Goal: Obtain resource: Download file/media

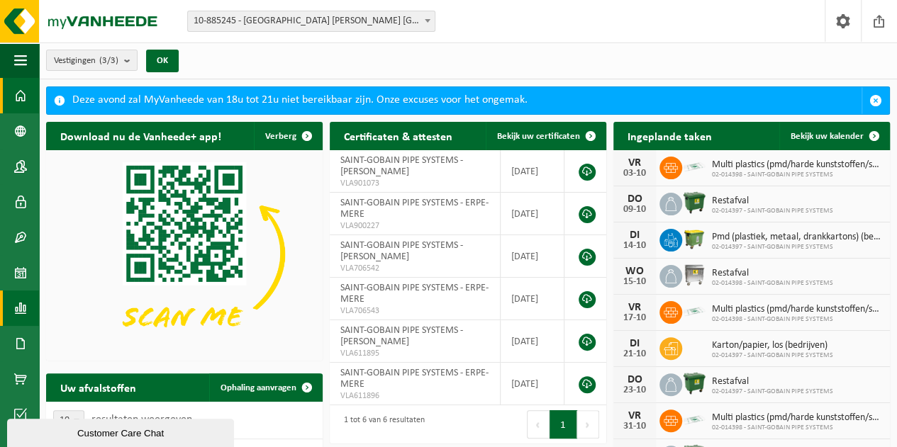
click at [23, 303] on span at bounding box center [20, 308] width 13 height 35
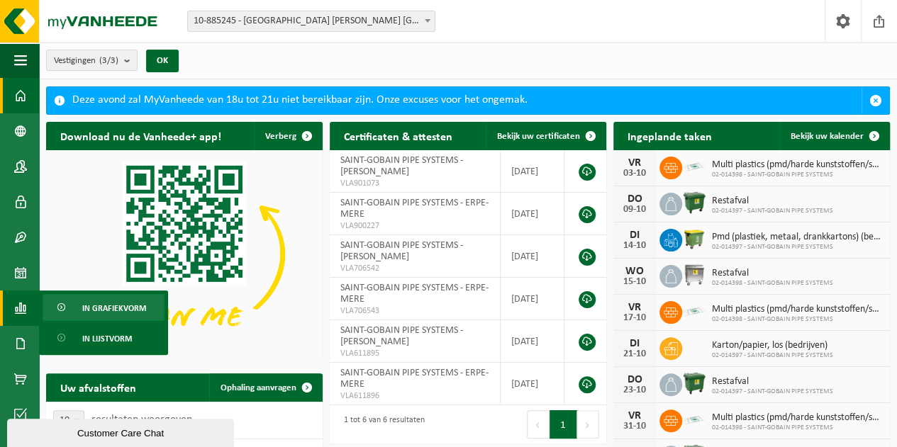
click at [101, 301] on span "In grafiekvorm" at bounding box center [114, 308] width 64 height 27
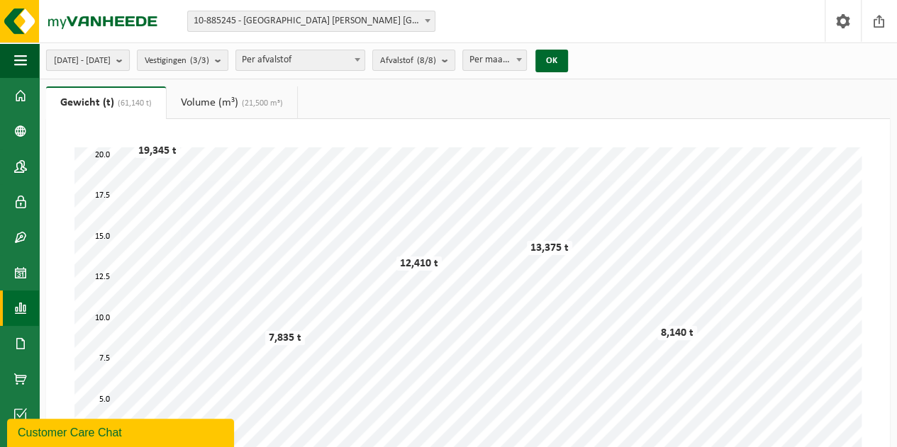
click at [129, 64] on b "submit" at bounding box center [122, 60] width 13 height 20
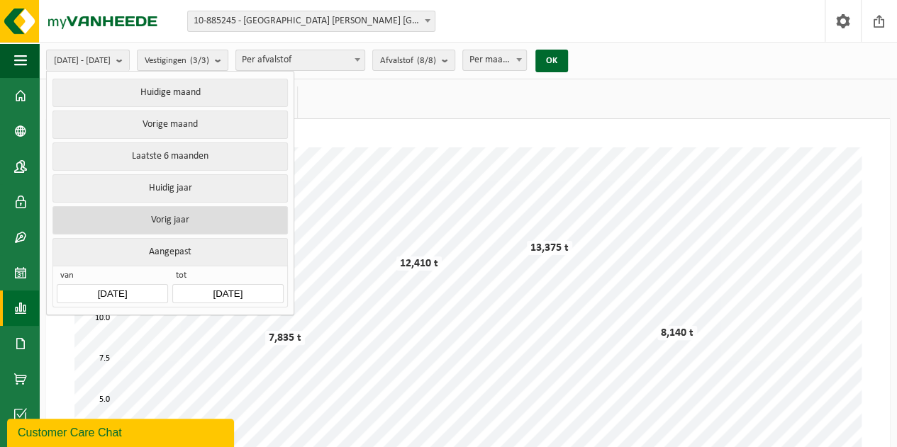
click at [165, 207] on button "Vorig jaar" at bounding box center [169, 220] width 235 height 28
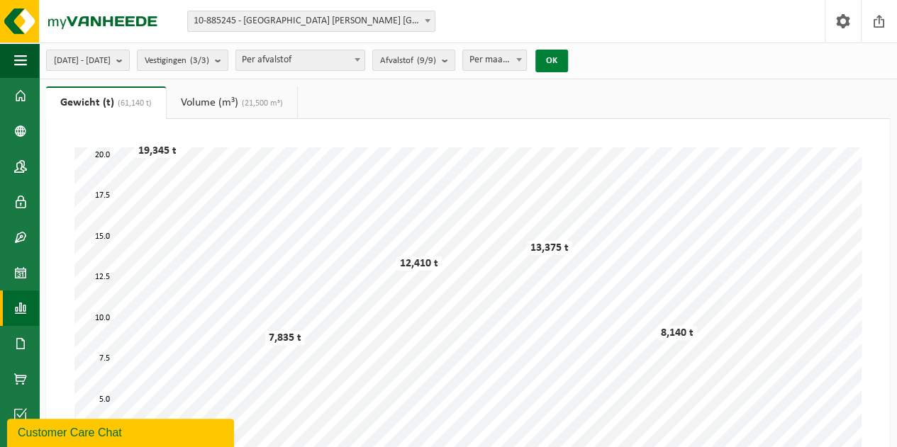
click at [568, 52] on button "OK" at bounding box center [551, 61] width 33 height 23
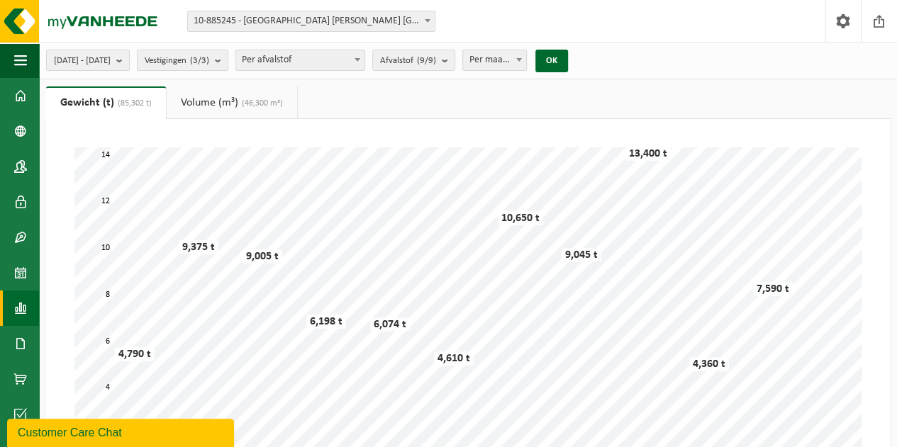
click at [225, 103] on link "Volume (m³) (46,300 m³)" at bounding box center [232, 102] width 130 height 33
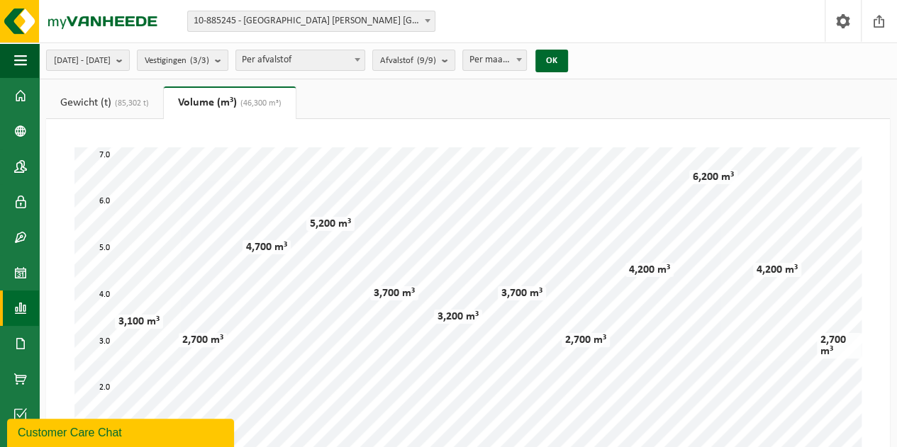
click at [17, 308] on span at bounding box center [20, 308] width 13 height 35
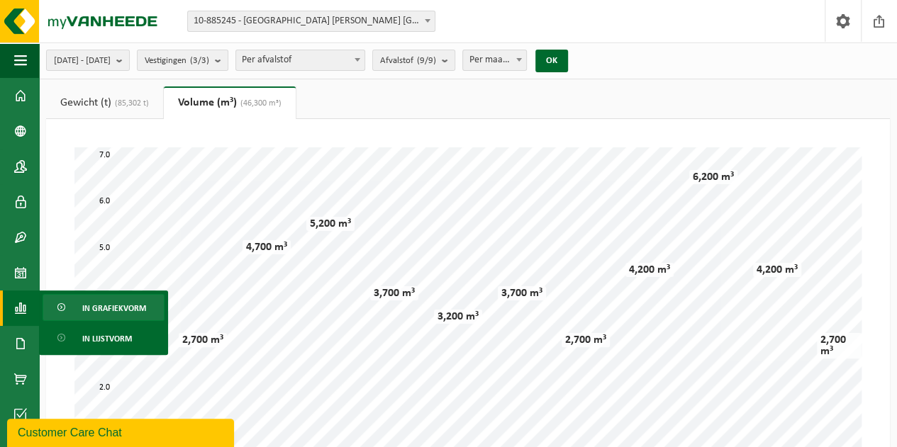
click at [103, 303] on span "In grafiekvorm" at bounding box center [114, 308] width 64 height 27
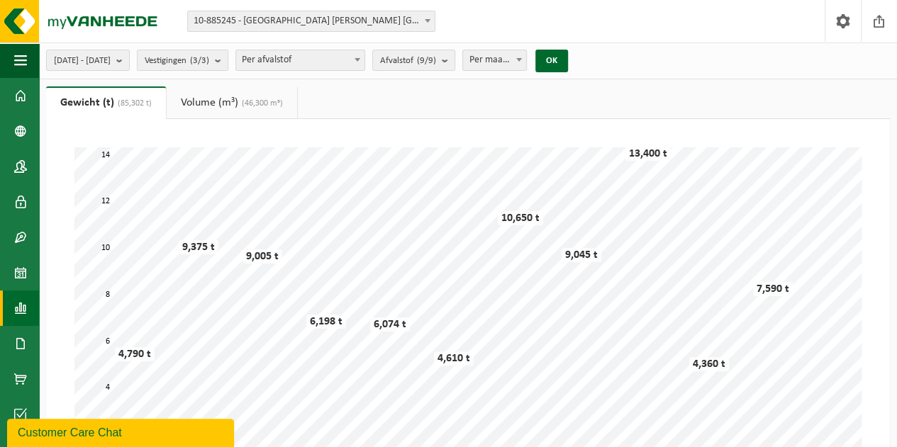
click at [21, 305] on span at bounding box center [20, 308] width 13 height 35
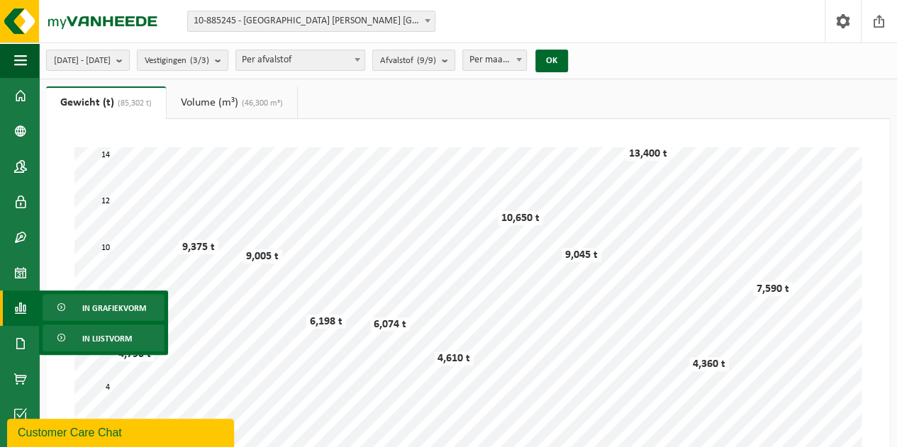
click at [86, 331] on span "In lijstvorm" at bounding box center [107, 338] width 50 height 27
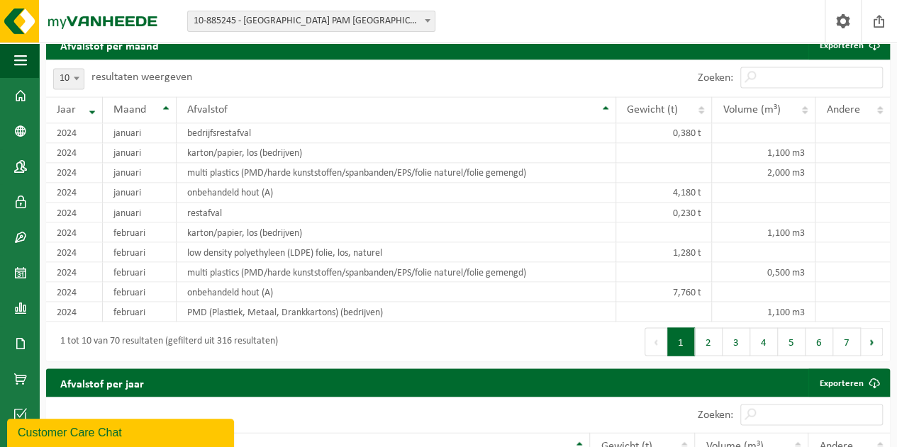
scroll to position [638, 0]
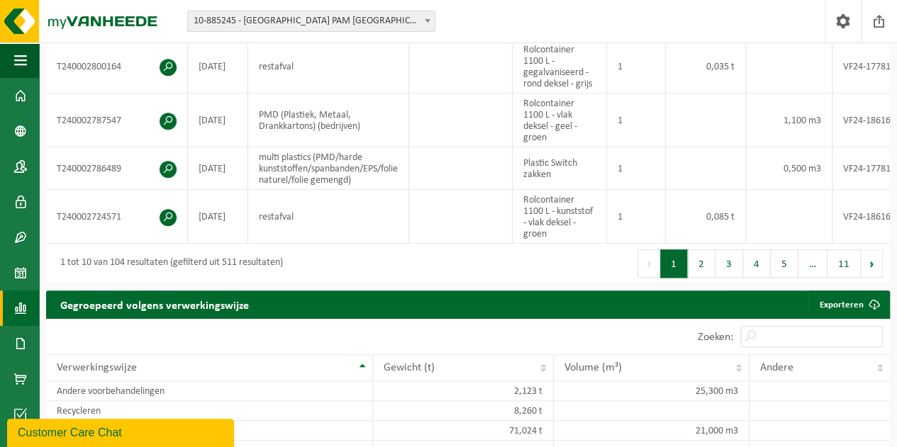
click at [27, 308] on link "Rapportage" at bounding box center [19, 308] width 39 height 35
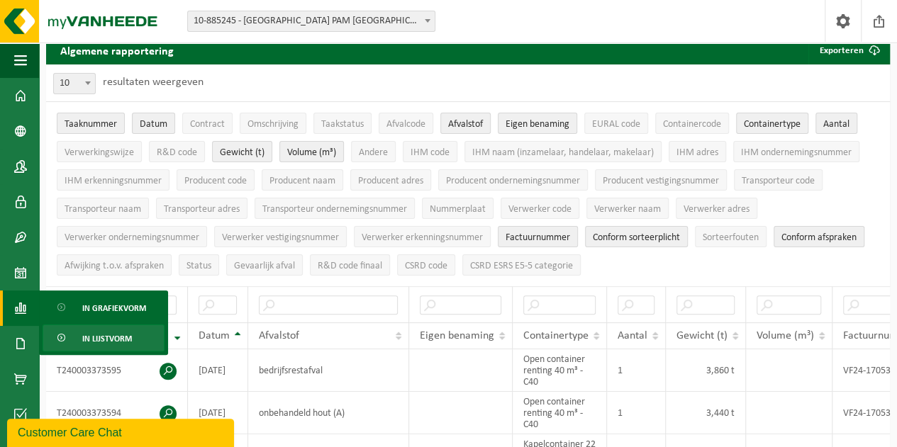
scroll to position [0, 0]
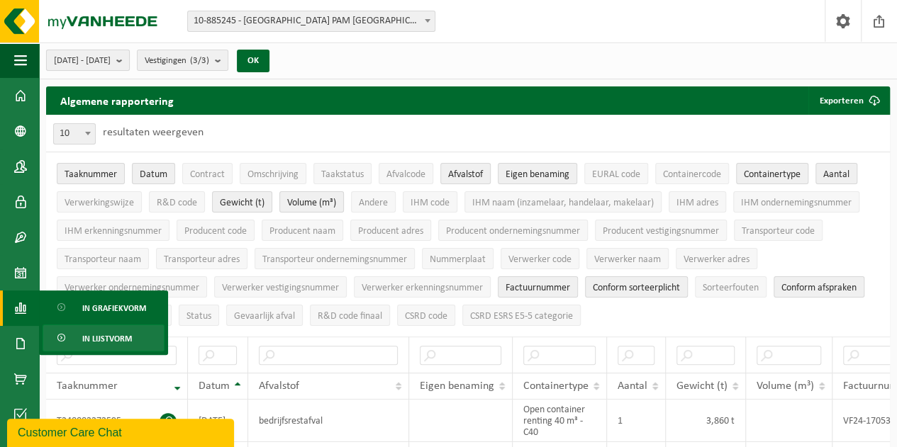
click at [111, 60] on span "[DATE] - [DATE]" at bounding box center [82, 60] width 57 height 21
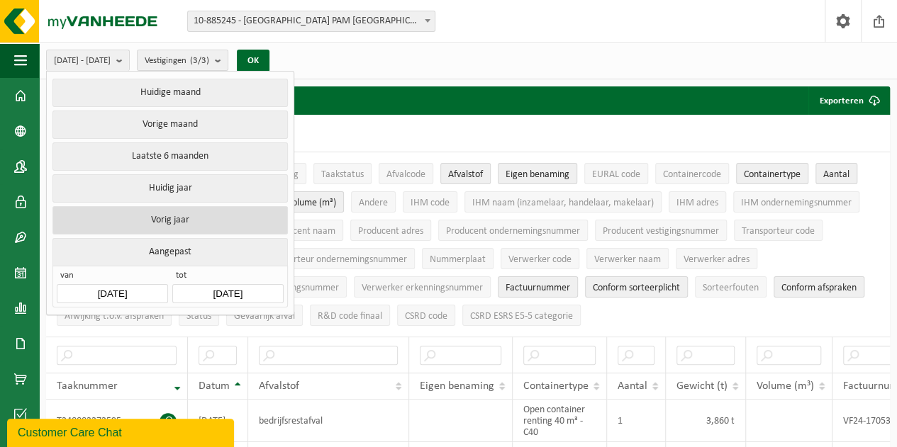
click at [145, 212] on button "Vorig jaar" at bounding box center [169, 220] width 235 height 28
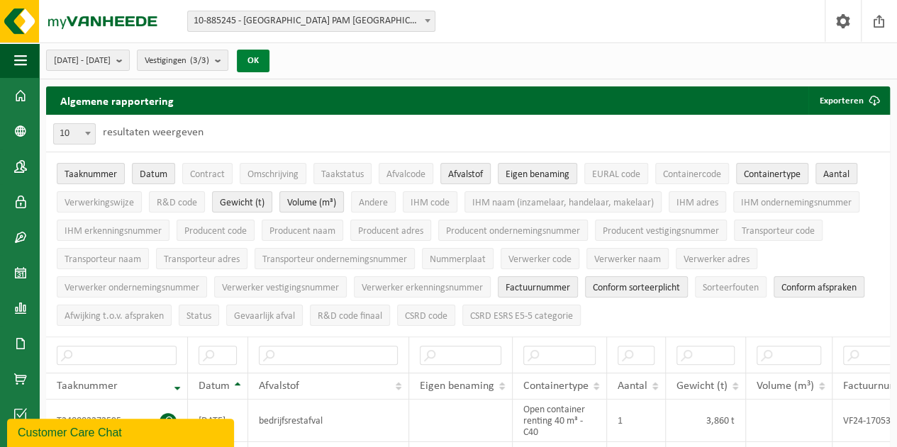
click at [269, 60] on button "OK" at bounding box center [253, 61] width 33 height 23
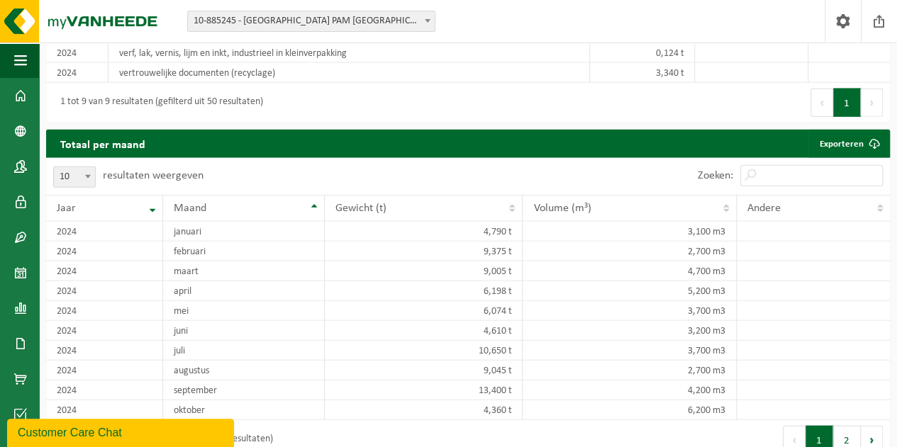
scroll to position [1418, 0]
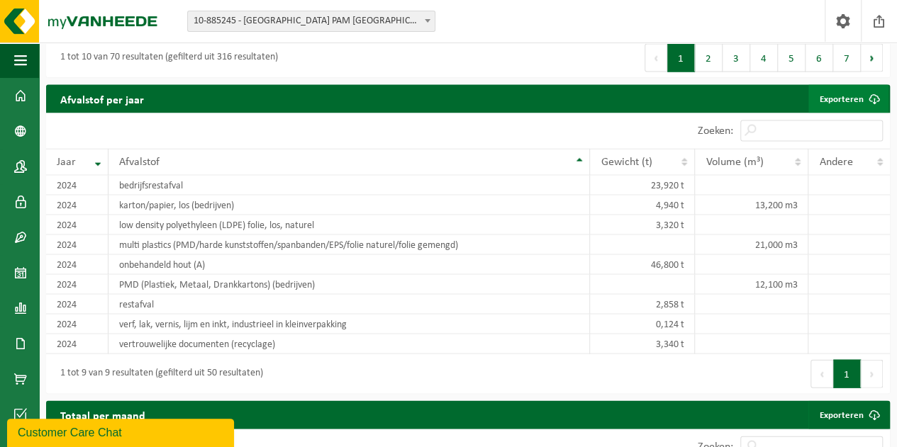
click at [878, 101] on span at bounding box center [874, 99] width 28 height 28
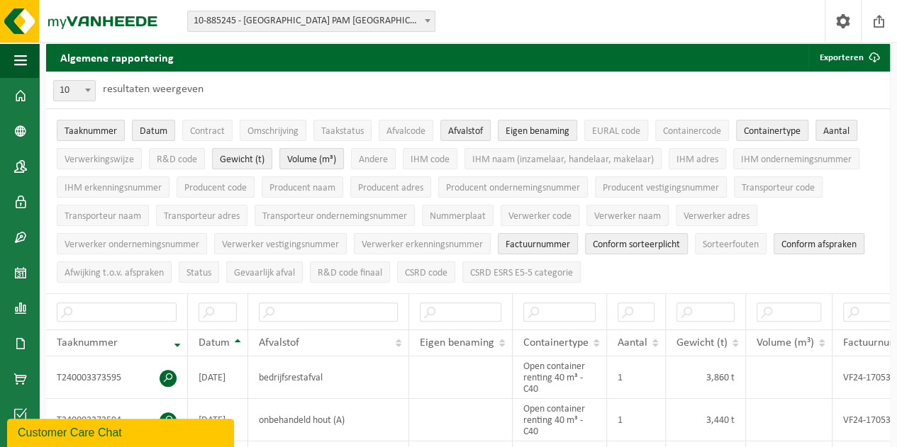
scroll to position [0, 0]
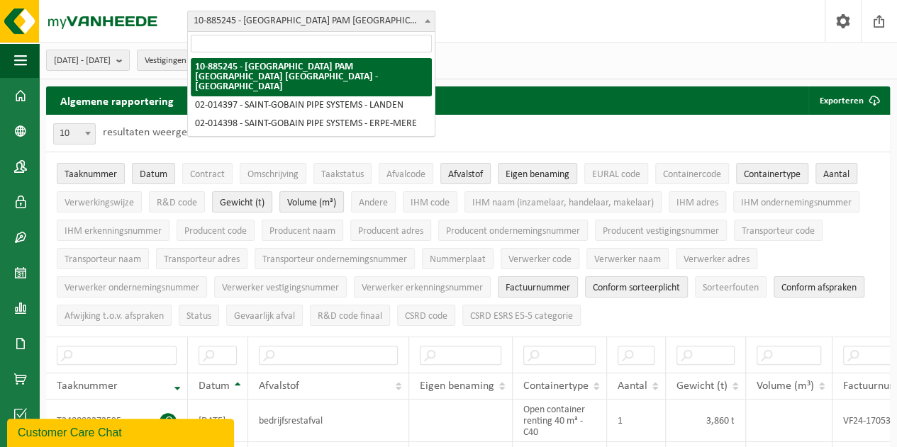
click at [273, 16] on span "10-885245 - [GEOGRAPHIC_DATA] [PERSON_NAME] [GEOGRAPHIC_DATA] [GEOGRAPHIC_DATA]…" at bounding box center [311, 21] width 247 height 20
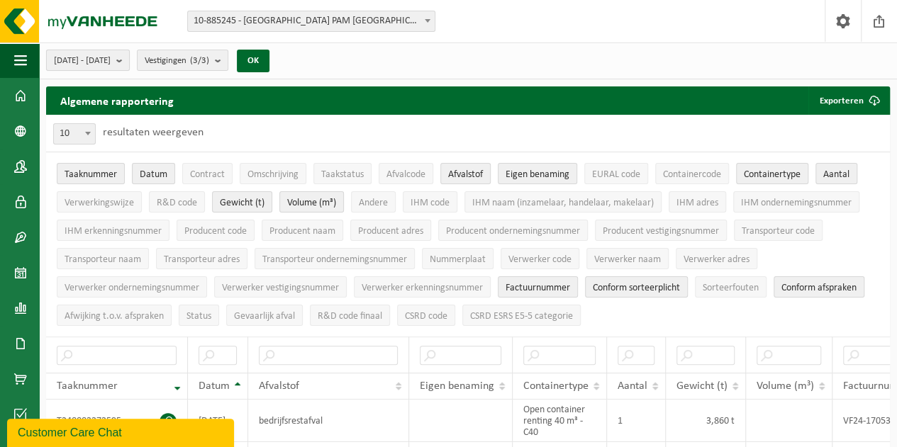
click at [111, 63] on span "[DATE] - [DATE]" at bounding box center [82, 60] width 57 height 21
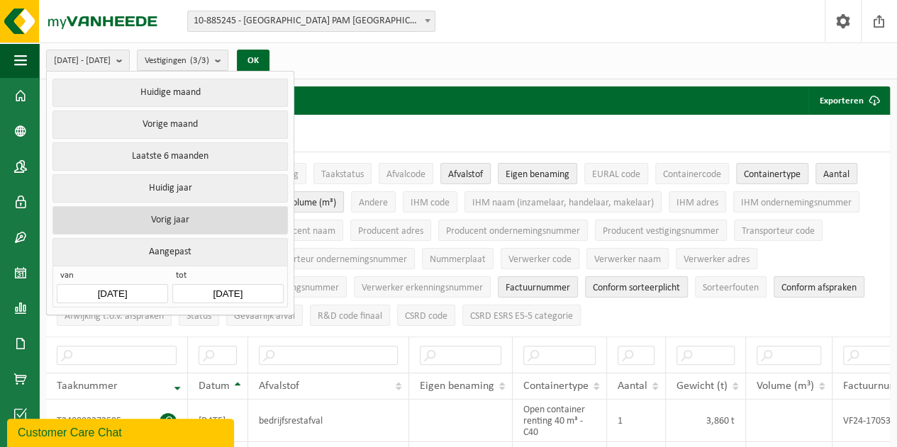
click at [157, 218] on button "Vorig jaar" at bounding box center [169, 220] width 235 height 28
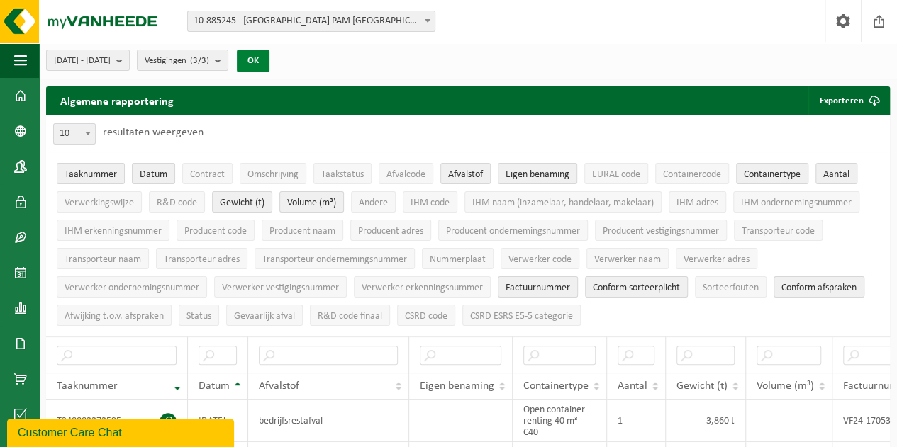
click at [269, 57] on button "OK" at bounding box center [253, 61] width 33 height 23
click at [228, 59] on b "submit" at bounding box center [221, 60] width 13 height 20
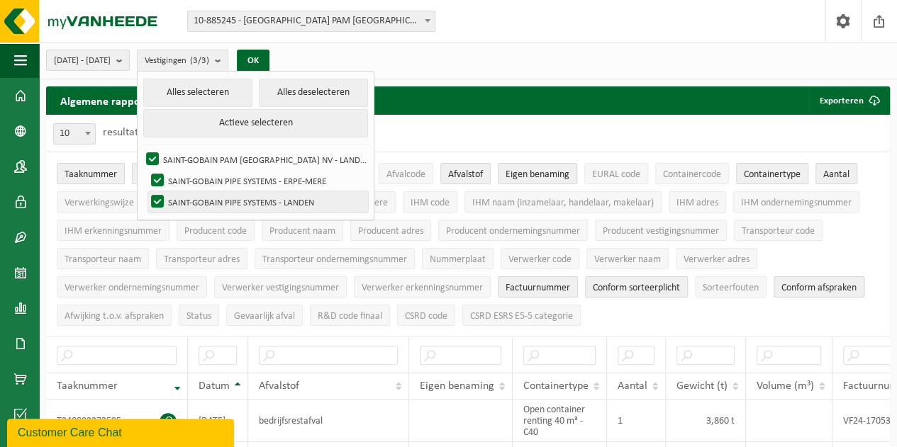
drag, startPoint x: 193, startPoint y: 178, endPoint x: 198, endPoint y: 194, distance: 17.3
click at [194, 178] on label "SAINT-GOBAIN PIPE SYSTEMS - ERPE-MERE" at bounding box center [258, 180] width 220 height 21
click at [146, 170] on input "SAINT-GOBAIN PIPE SYSTEMS - ERPE-MERE" at bounding box center [145, 169] width 1 height 1
checkbox input "false"
click at [194, 195] on label "SAINT-GOBAIN PIPE SYSTEMS - [PERSON_NAME]" at bounding box center [258, 201] width 220 height 21
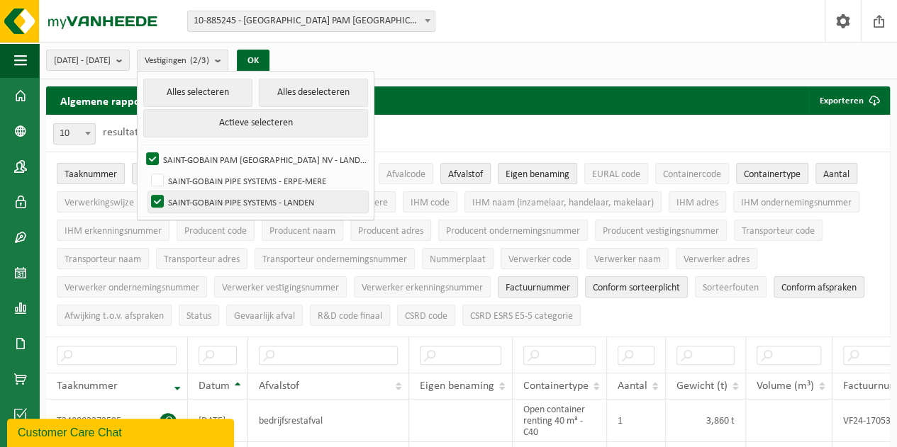
click at [146, 191] on input "SAINT-GOBAIN PIPE SYSTEMS - [PERSON_NAME]" at bounding box center [145, 191] width 1 height 1
checkbox input "false"
click at [269, 52] on button "OK" at bounding box center [253, 61] width 33 height 23
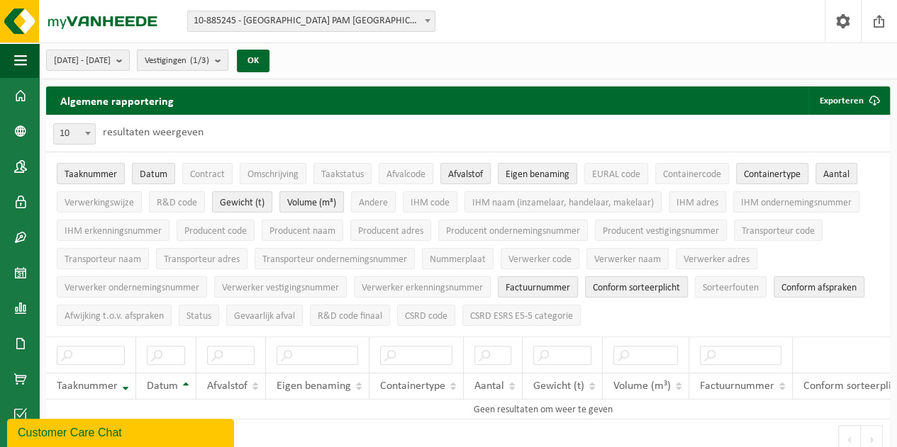
drag, startPoint x: 251, startPoint y: 62, endPoint x: 230, endPoint y: 108, distance: 51.1
click at [228, 62] on button "Vestigingen (1/3)" at bounding box center [182, 60] width 91 height 21
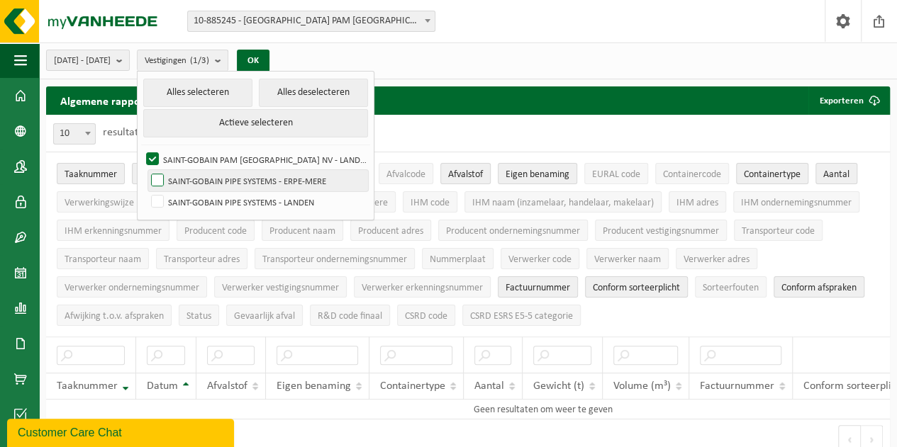
click at [195, 178] on label "SAINT-GOBAIN PIPE SYSTEMS - ERPE-MERE" at bounding box center [258, 180] width 220 height 21
click at [146, 170] on input "SAINT-GOBAIN PIPE SYSTEMS - ERPE-MERE" at bounding box center [145, 169] width 1 height 1
checkbox input "true"
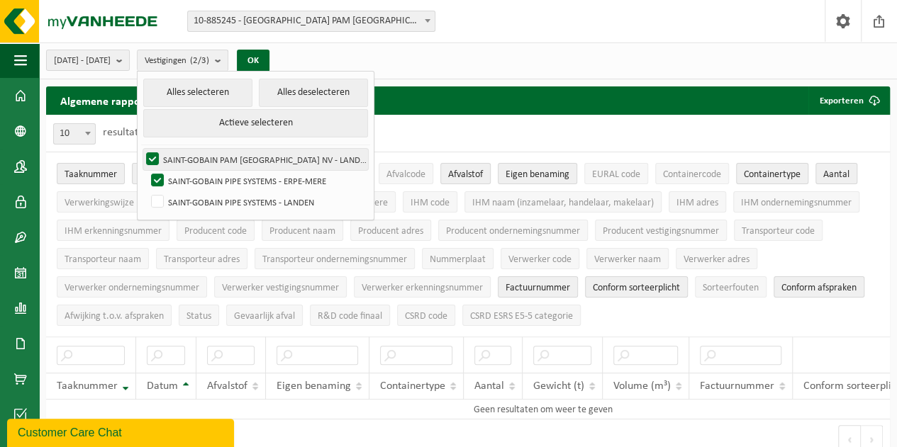
drag, startPoint x: 200, startPoint y: 196, endPoint x: 243, endPoint y: 164, distance: 54.2
click at [199, 195] on label "SAINT-GOBAIN PIPE SYSTEMS - [PERSON_NAME]" at bounding box center [258, 201] width 220 height 21
click at [146, 191] on input "SAINT-GOBAIN PIPE SYSTEMS - [PERSON_NAME]" at bounding box center [145, 191] width 1 height 1
checkbox input "true"
click at [269, 53] on button "OK" at bounding box center [253, 61] width 33 height 23
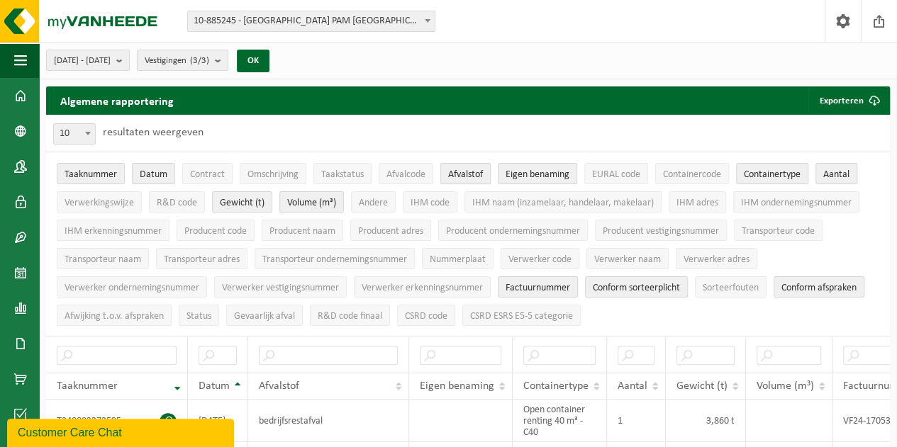
click at [459, 172] on span "Afvalstof" at bounding box center [465, 174] width 35 height 11
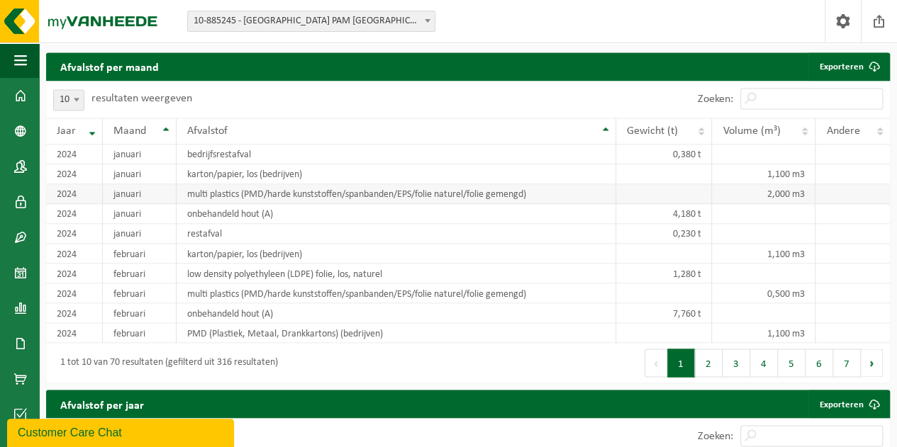
scroll to position [1134, 0]
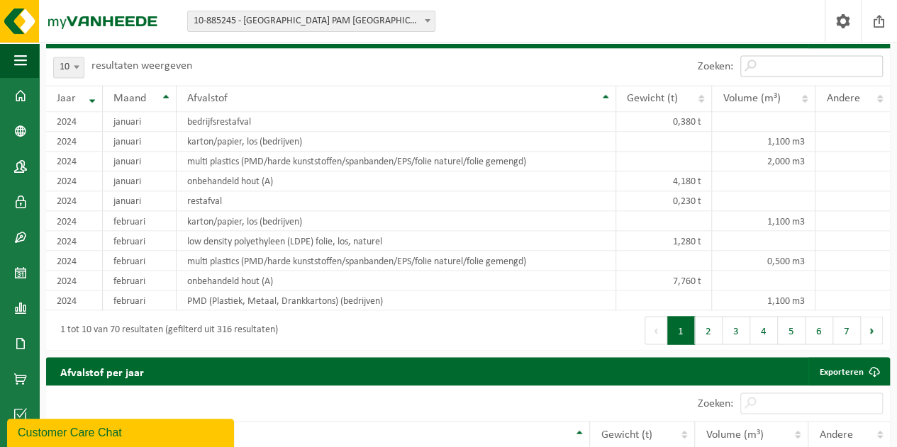
click at [763, 62] on input "Zoeken:" at bounding box center [811, 65] width 142 height 21
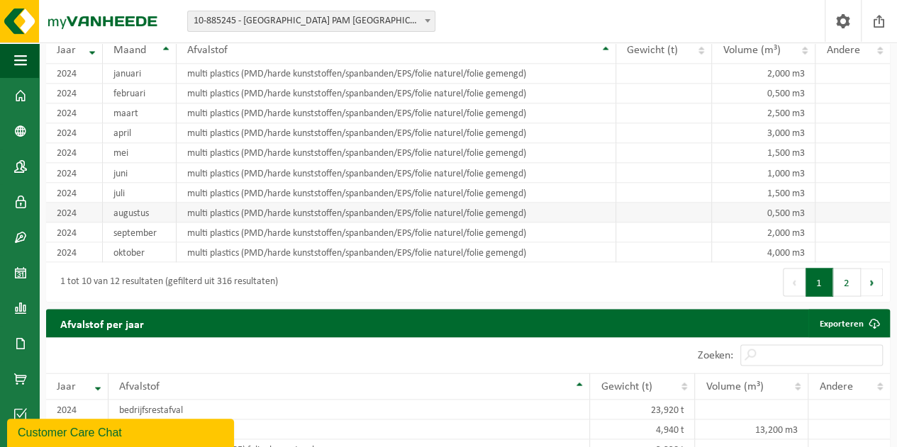
scroll to position [1205, 0]
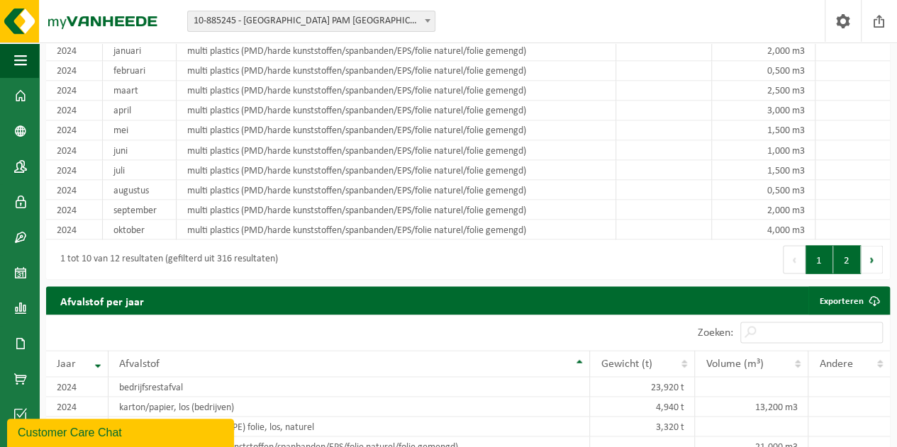
type input "mult"
click at [843, 257] on button "2" at bounding box center [847, 259] width 28 height 28
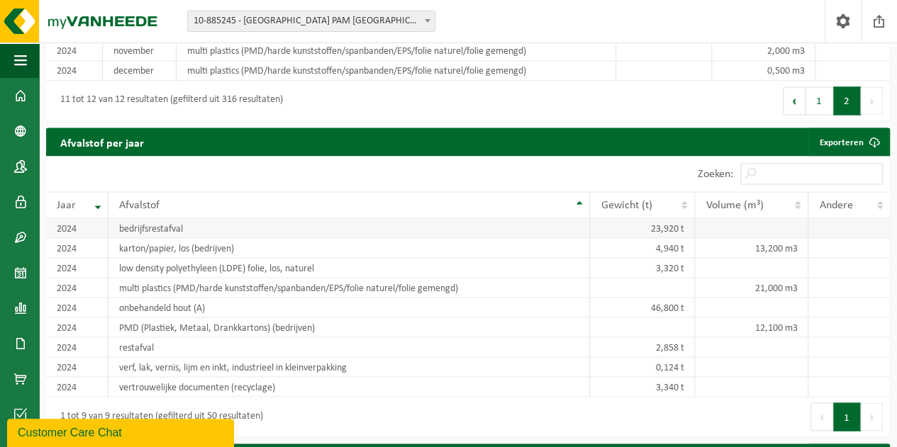
scroll to position [1276, 0]
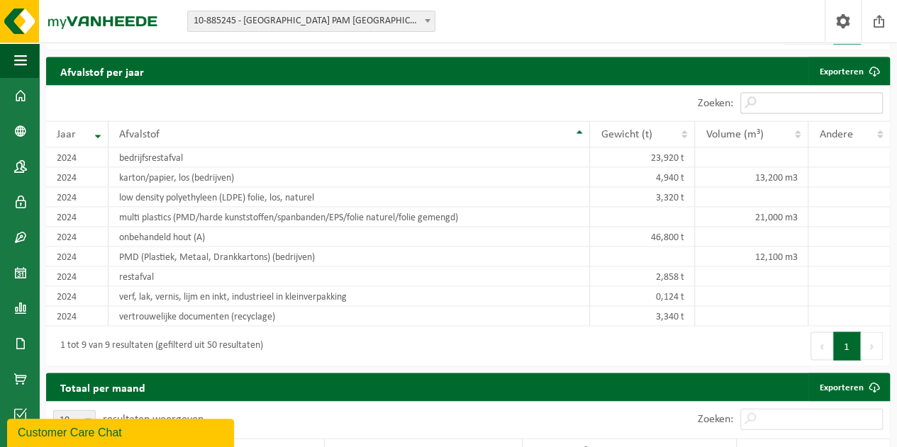
click at [780, 106] on input "Zoeken:" at bounding box center [811, 102] width 142 height 21
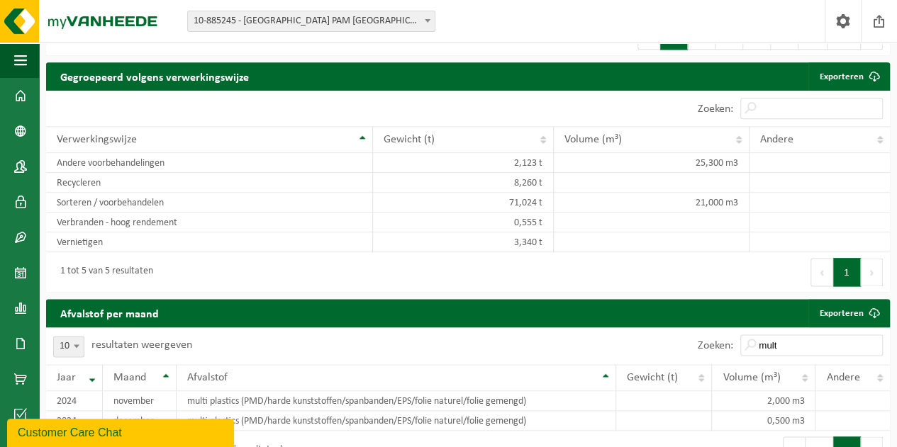
scroll to position [992, 0]
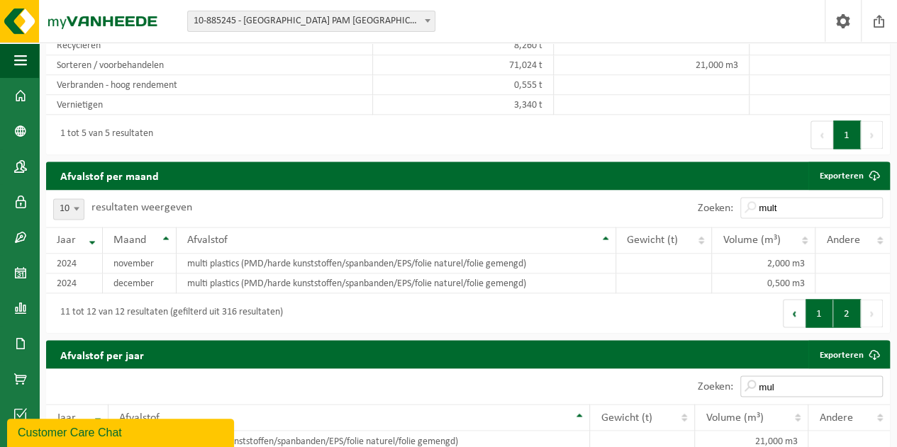
type input "mul"
click at [819, 313] on button "1" at bounding box center [819, 313] width 28 height 28
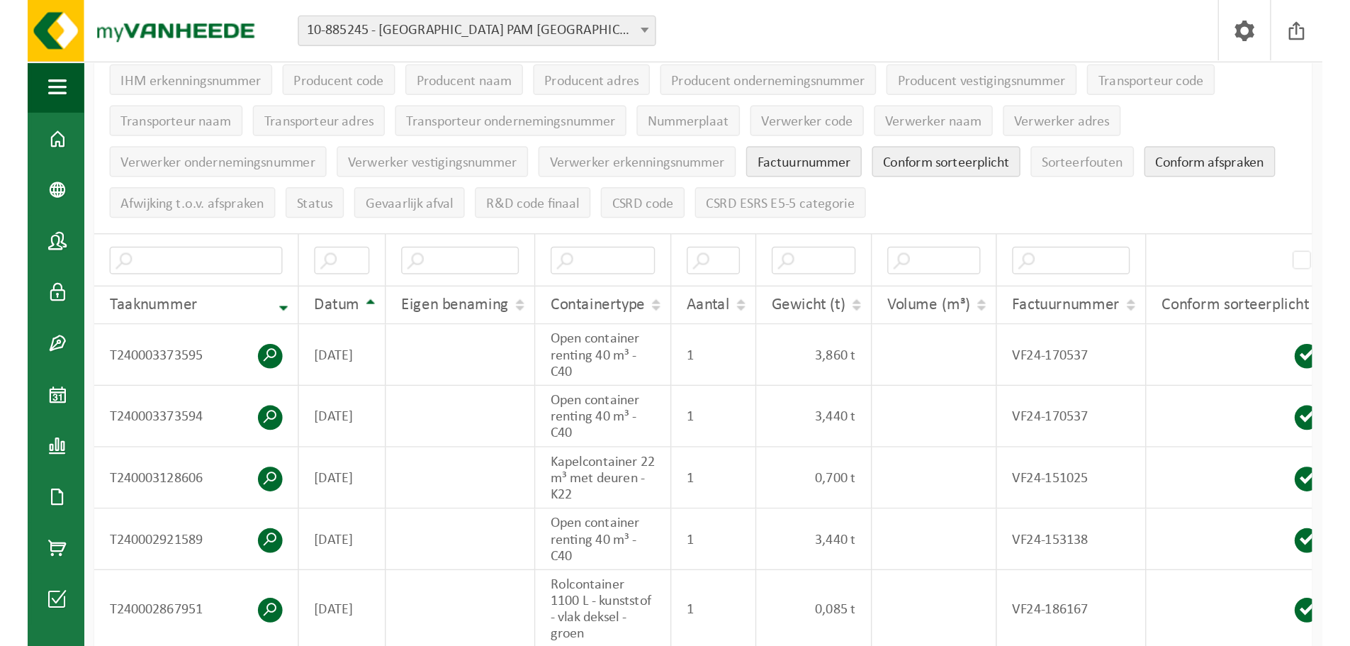
scroll to position [924, 0]
